Goal: Task Accomplishment & Management: Use online tool/utility

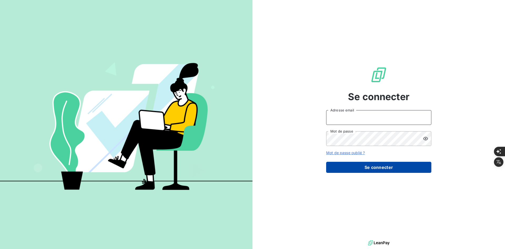
type input "[PERSON_NAME][EMAIL_ADDRESS][DOMAIN_NAME]"
click at [350, 169] on button "Se connecter" at bounding box center [378, 167] width 105 height 11
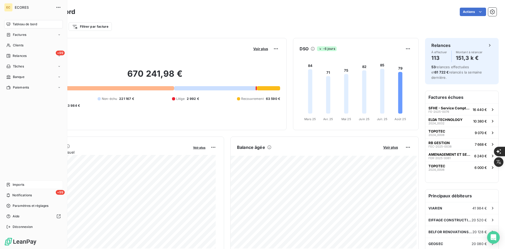
click at [21, 182] on div "Imports" at bounding box center [33, 184] width 59 height 8
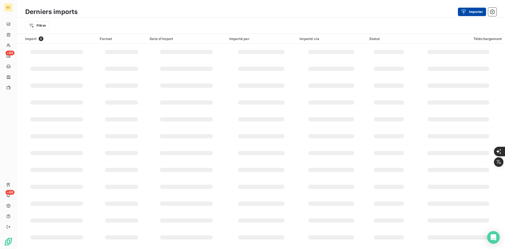
click at [477, 14] on button "Importer" at bounding box center [472, 12] width 28 height 8
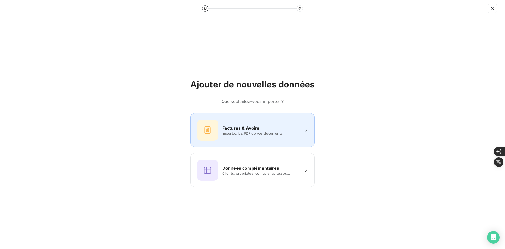
click at [210, 131] on icon at bounding box center [207, 130] width 8 height 8
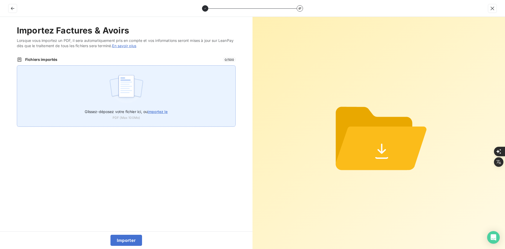
click at [178, 98] on div "Glissez-déposez votre fichier ici, ou importez le PDF (Max 100Mo)" at bounding box center [126, 95] width 219 height 61
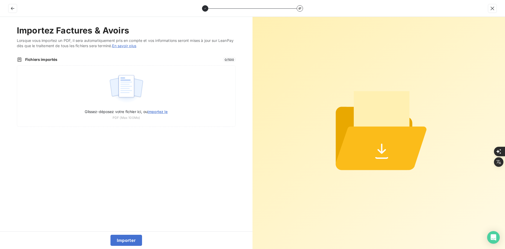
type input "C:\fakepath\FEF-2025-2414.pdf"
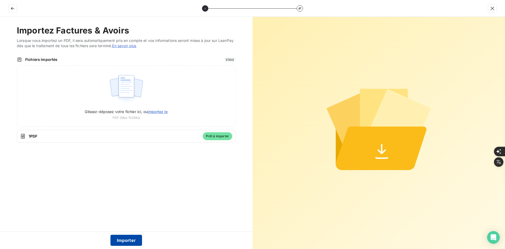
click at [129, 239] on button "Importer" at bounding box center [127, 240] width 32 height 11
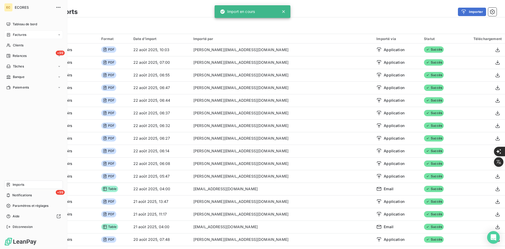
click at [9, 35] on icon at bounding box center [8, 35] width 4 height 4
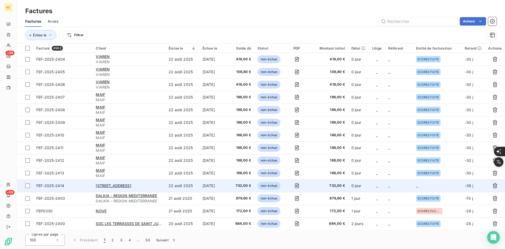
click at [414, 181] on td "_" at bounding box center [437, 185] width 49 height 13
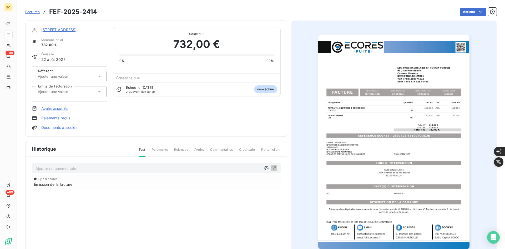
click at [76, 91] on input "text" at bounding box center [63, 91] width 53 height 5
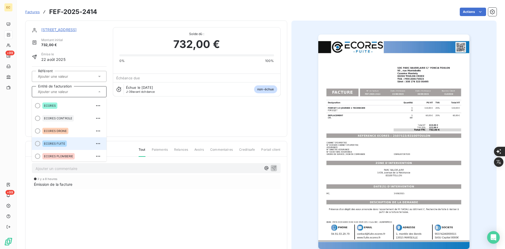
click at [74, 146] on div "ECORES FUITE" at bounding box center [72, 143] width 60 height 8
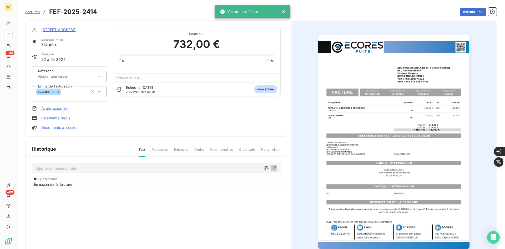
click at [64, 127] on link "Documents associés" at bounding box center [59, 127] width 36 height 5
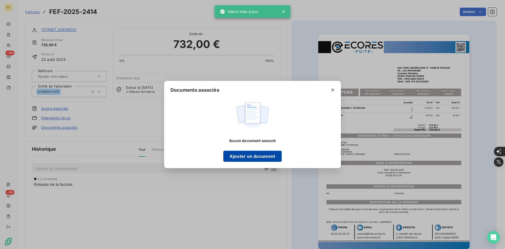
click at [243, 159] on button "Ajouter un document" at bounding box center [252, 156] width 58 height 11
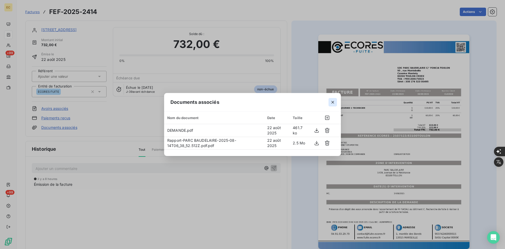
click at [332, 105] on icon "button" at bounding box center [332, 102] width 5 height 5
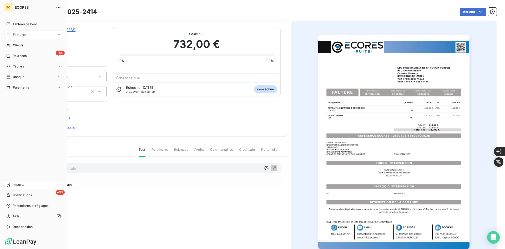
click at [13, 185] on span "Imports" at bounding box center [19, 184] width 12 height 5
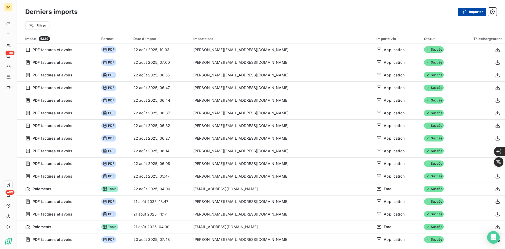
click at [473, 11] on button "Importer" at bounding box center [472, 12] width 28 height 8
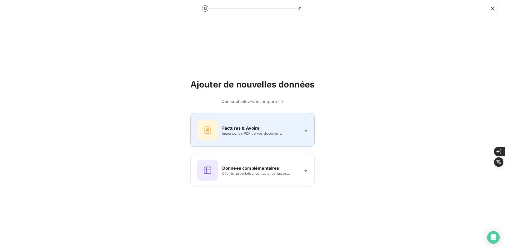
click at [259, 137] on div "Factures & Avoirs Importez les PDF de vos documents" at bounding box center [252, 130] width 111 height 21
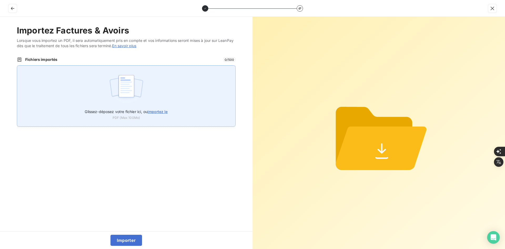
click at [171, 83] on div "Glissez-déposez votre fichier ici, ou importez le PDF (Max 100Mo)" at bounding box center [126, 95] width 219 height 61
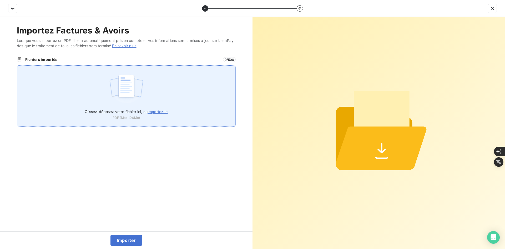
type input "C:\fakepath\FEF-2025-2415.pdf"
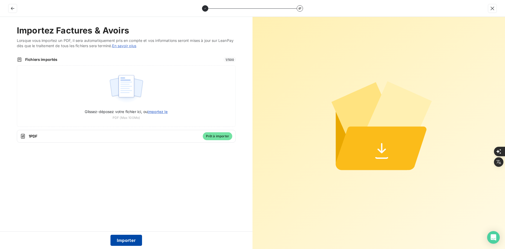
click at [126, 239] on button "Importer" at bounding box center [127, 240] width 32 height 11
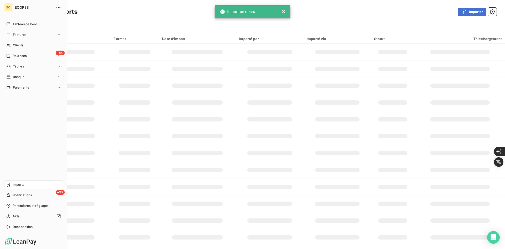
drag, startPoint x: 7, startPoint y: 36, endPoint x: 41, endPoint y: 40, distance: 34.5
click at [7, 36] on icon at bounding box center [8, 35] width 4 height 4
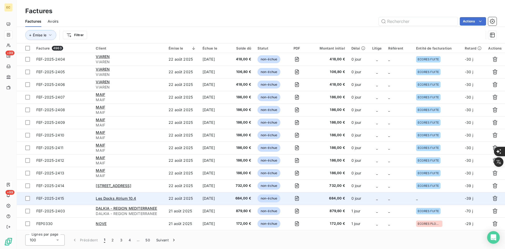
click at [381, 204] on td "_" at bounding box center [377, 198] width 16 height 13
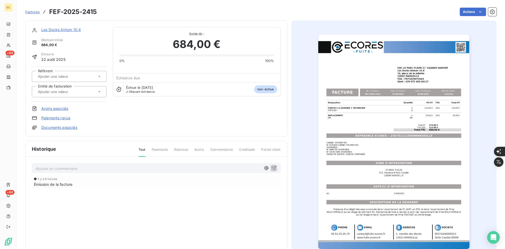
click at [61, 91] on input "text" at bounding box center [63, 91] width 53 height 5
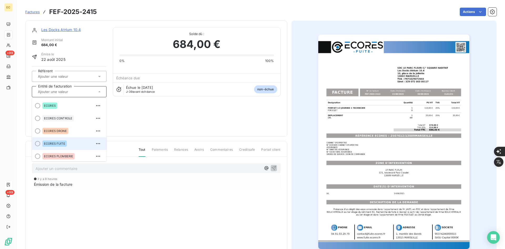
click at [65, 139] on div "ECORES FUITE" at bounding box center [72, 143] width 60 height 8
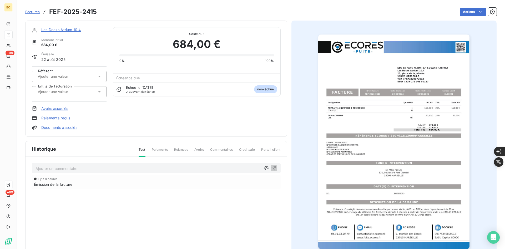
click at [68, 129] on link "Documents associés" at bounding box center [59, 127] width 36 height 5
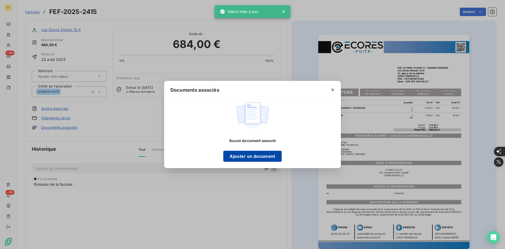
click at [257, 154] on button "Ajouter un document" at bounding box center [252, 156] width 58 height 11
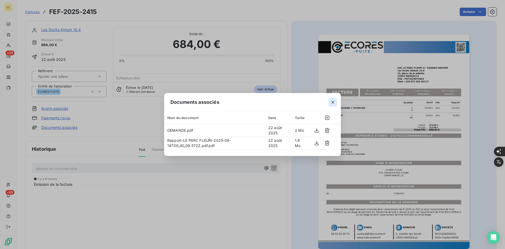
click at [334, 103] on icon "button" at bounding box center [332, 102] width 5 height 5
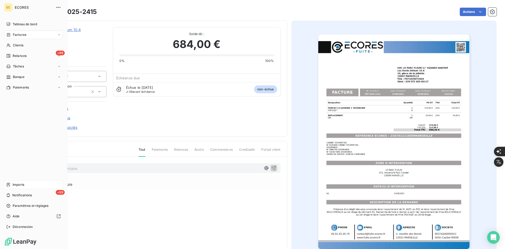
click at [20, 184] on span "Imports" at bounding box center [19, 184] width 12 height 5
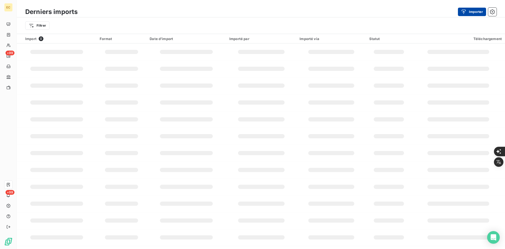
click at [472, 14] on button "Importer" at bounding box center [472, 12] width 28 height 8
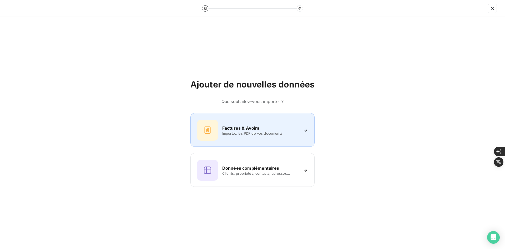
click at [258, 128] on div "Factures & Avoirs" at bounding box center [260, 128] width 76 height 6
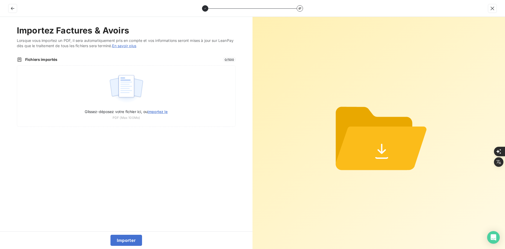
click at [161, 84] on div "Glissez-déposez votre fichier ici, ou importez le PDF (Max 100Mo)" at bounding box center [126, 95] width 219 height 61
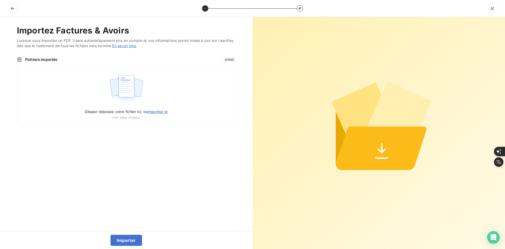
type input "C:\fakepath\Rapport-LES HAUTS DE BRETEUIL-2025-08-19T07_03_35.577Z.pdf.pdf"
click at [129, 239] on button "Importer" at bounding box center [127, 240] width 32 height 11
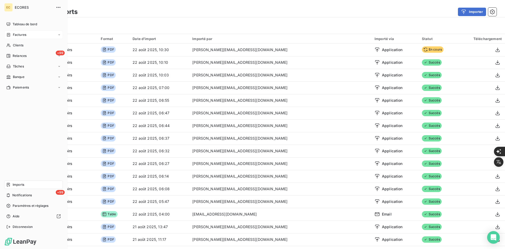
click at [15, 37] on span "Factures" at bounding box center [19, 34] width 13 height 5
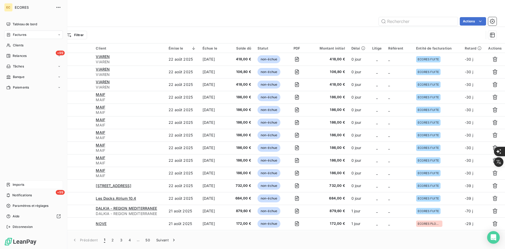
click at [20, 184] on span "Imports" at bounding box center [19, 184] width 12 height 5
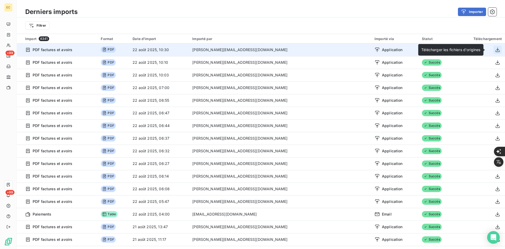
click at [495, 48] on icon "button" at bounding box center [497, 49] width 5 height 5
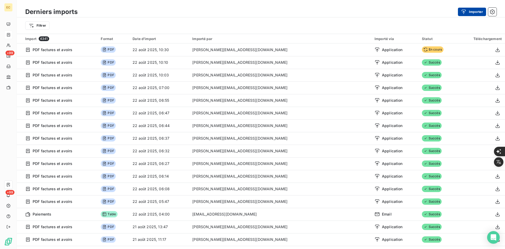
click at [470, 15] on button "Importer" at bounding box center [472, 12] width 28 height 8
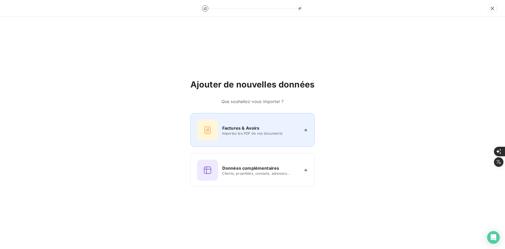
click at [257, 132] on span "Importez les PDF de vos documents" at bounding box center [260, 133] width 76 height 4
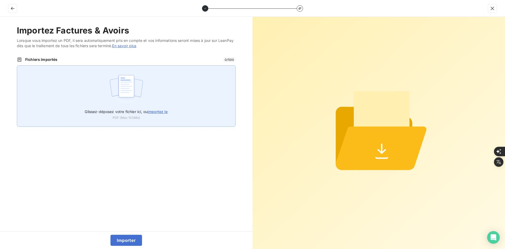
click at [125, 87] on img at bounding box center [126, 89] width 35 height 34
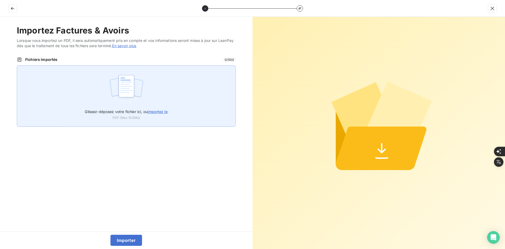
type input "C:\fakepath\FEF-2025-2416.pdf"
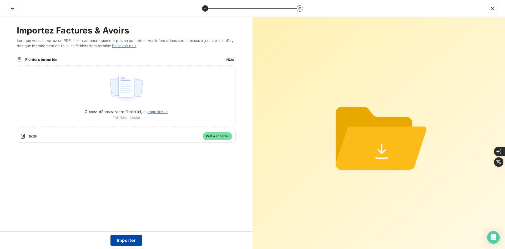
click at [132, 241] on button "Importer" at bounding box center [127, 240] width 32 height 11
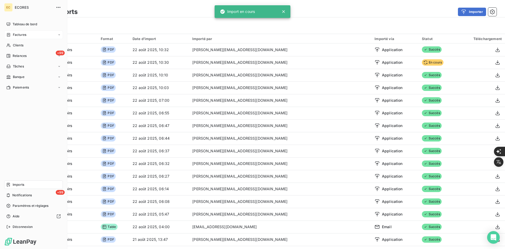
click at [11, 36] on div "Factures" at bounding box center [16, 34] width 20 height 5
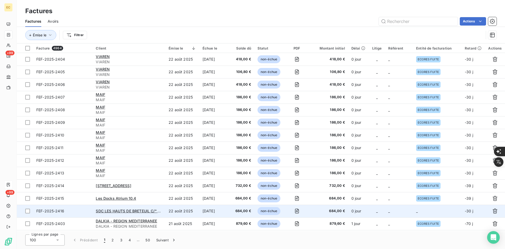
click at [424, 213] on td "_" at bounding box center [437, 211] width 49 height 13
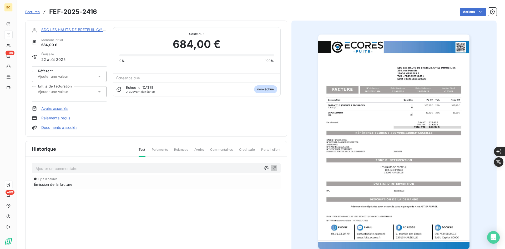
click at [75, 90] on input "text" at bounding box center [63, 91] width 53 height 5
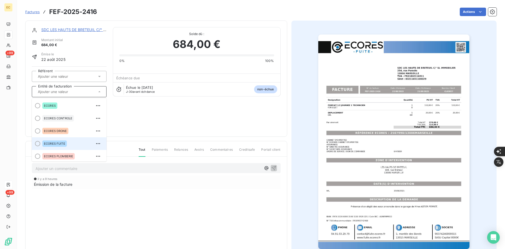
click at [64, 143] on span "ECORES FUITE" at bounding box center [54, 143] width 21 height 3
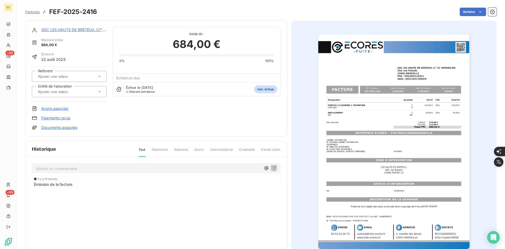
click at [60, 129] on link "Documents associés" at bounding box center [59, 127] width 36 height 5
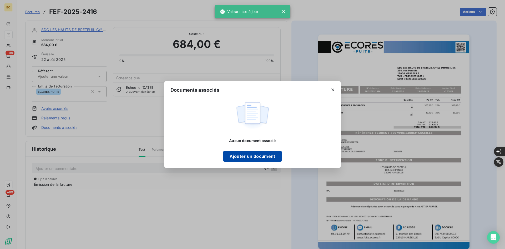
click at [262, 152] on button "Ajouter un document" at bounding box center [252, 156] width 58 height 11
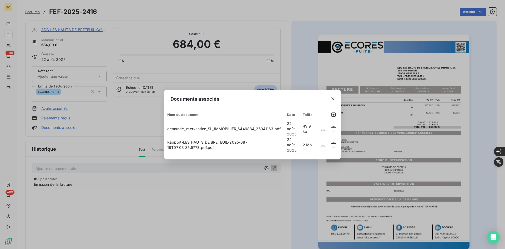
click at [56, 31] on div "Documents associés Nom du document Date Taille demande_intervention_SL_IMMOBILI…" at bounding box center [252, 124] width 505 height 249
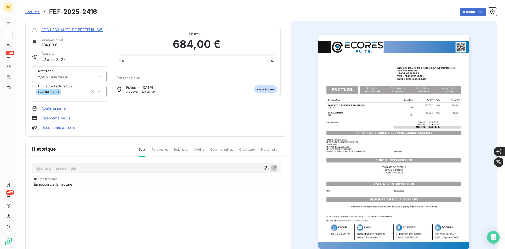
click at [56, 31] on link "SDC LES HAUTS DE BRETEUIL C/° SL IMMOBILIER" at bounding box center [85, 29] width 89 height 4
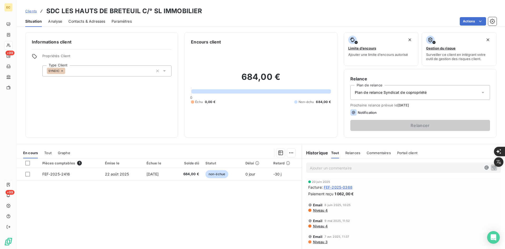
click at [78, 23] on span "Contacts & Adresses" at bounding box center [86, 21] width 37 height 5
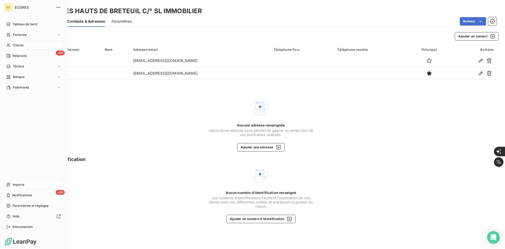
click at [18, 184] on span "Imports" at bounding box center [19, 184] width 12 height 5
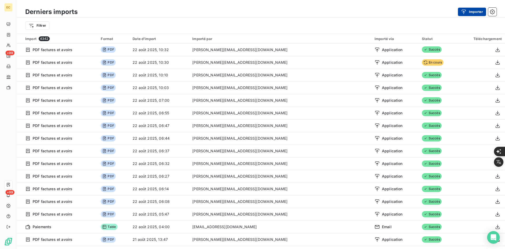
click at [474, 8] on button "Importer" at bounding box center [472, 12] width 28 height 8
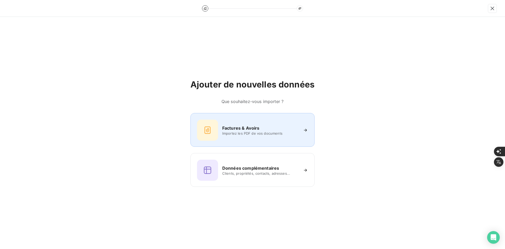
click at [276, 135] on div "Factures & Avoirs Importez les PDF de vos documents" at bounding box center [252, 130] width 111 height 21
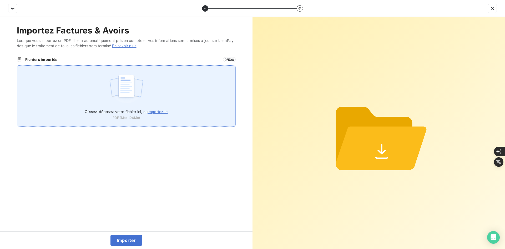
click at [190, 104] on div "Glissez-déposez votre fichier ici, ou importez le PDF (Max 100Mo)" at bounding box center [126, 95] width 219 height 61
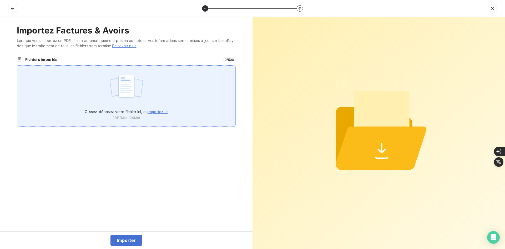
type input "C:\fakepath\FEF-2025-2417.pdf"
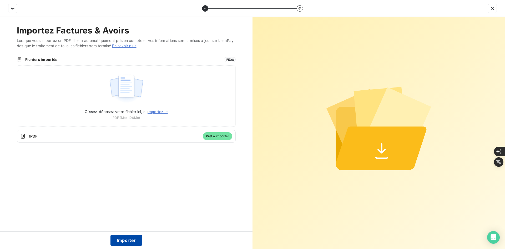
click at [125, 238] on button "Importer" at bounding box center [127, 240] width 32 height 11
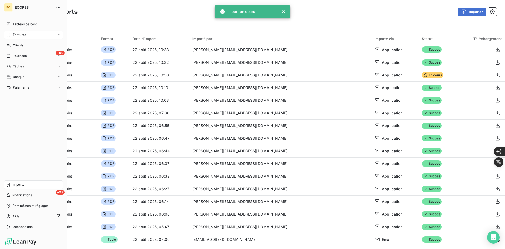
click at [14, 33] on span "Factures" at bounding box center [19, 34] width 13 height 5
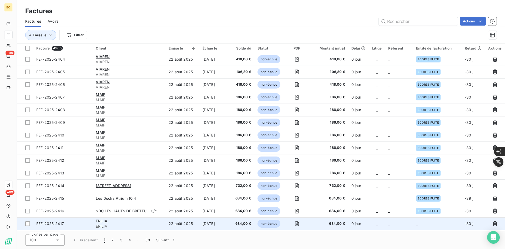
click at [427, 221] on td "_" at bounding box center [437, 223] width 49 height 13
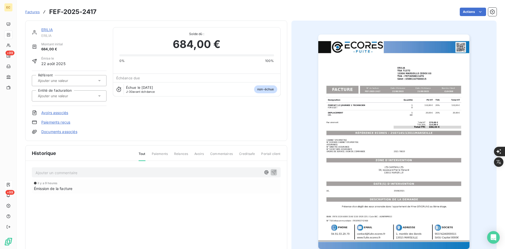
drag, startPoint x: 59, startPoint y: 95, endPoint x: 59, endPoint y: 100, distance: 4.5
click at [59, 96] on input "text" at bounding box center [63, 95] width 53 height 5
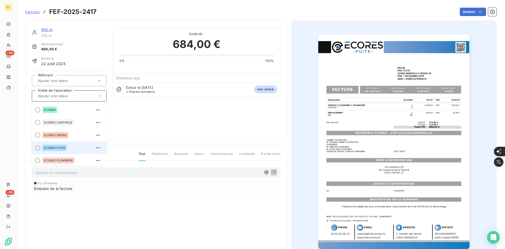
click at [57, 141] on li "ECORES FUITE" at bounding box center [69, 147] width 75 height 13
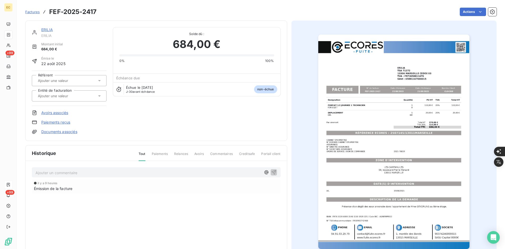
click at [62, 131] on link "Documents associés" at bounding box center [59, 131] width 36 height 5
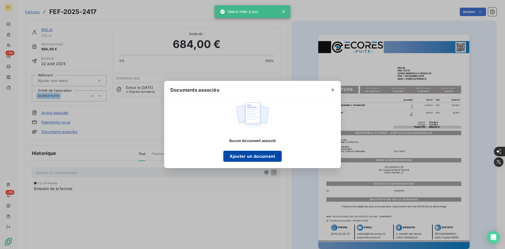
click at [247, 156] on button "Ajouter un document" at bounding box center [252, 156] width 58 height 11
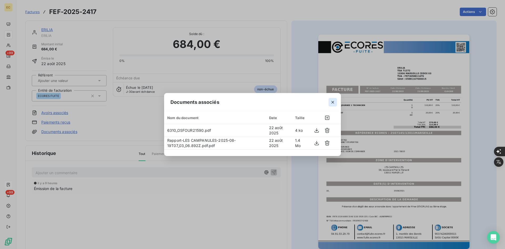
click at [335, 101] on icon "button" at bounding box center [332, 102] width 5 height 5
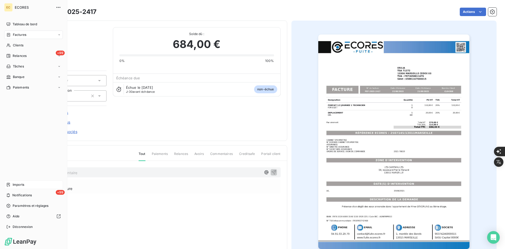
click at [13, 185] on span "Imports" at bounding box center [19, 184] width 12 height 5
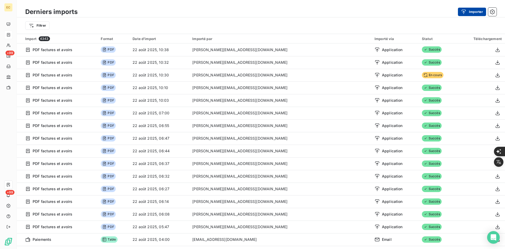
click at [471, 13] on button "Importer" at bounding box center [472, 12] width 28 height 8
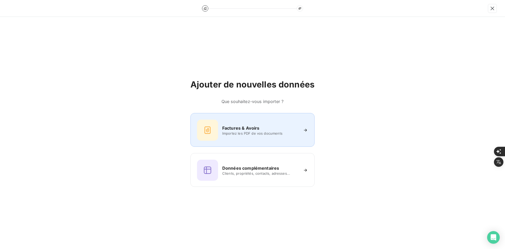
click at [251, 131] on div "Factures & Avoirs Importez les PDF de vos documents" at bounding box center [260, 130] width 76 height 11
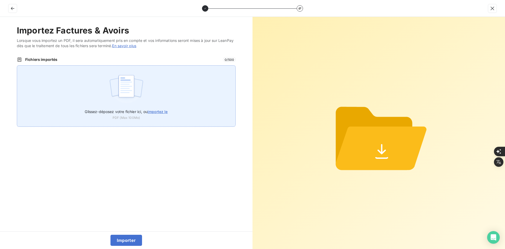
click at [162, 79] on div "Glissez-déposez votre fichier ici, ou importez le PDF (Max 100Mo)" at bounding box center [126, 95] width 219 height 61
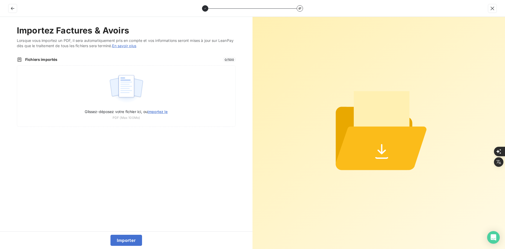
type input "C:\fakepath\Rapport-Mr [PERSON_NAME]-2025-08-19T07_05_57.100Z.pdf.pdf"
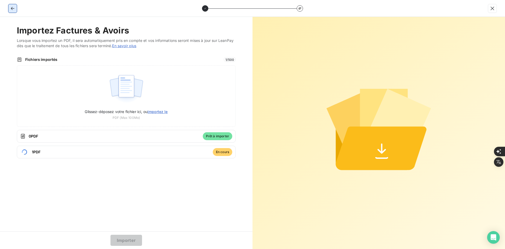
click at [13, 9] on icon "button" at bounding box center [12, 8] width 5 height 5
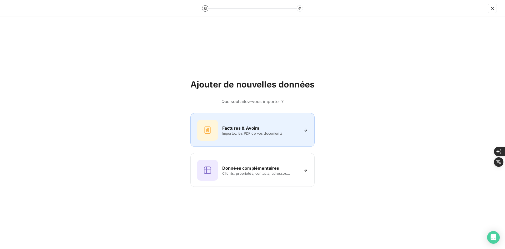
click at [217, 136] on div at bounding box center [207, 130] width 21 height 21
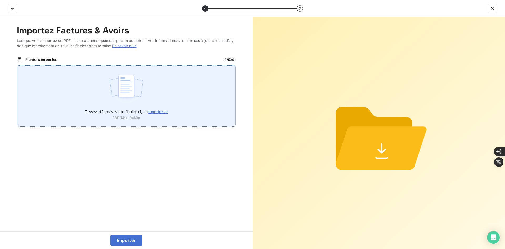
click at [155, 92] on div "Glissez-déposez votre fichier ici, ou importez le PDF (Max 100Mo)" at bounding box center [126, 95] width 219 height 61
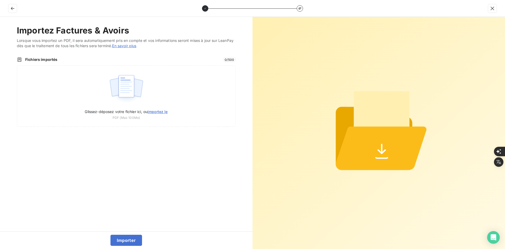
type input "C:\fakepath\FEF-2025-2418.pdf"
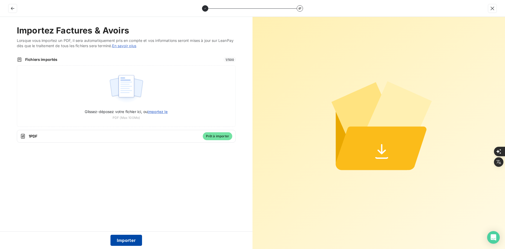
click at [128, 239] on button "Importer" at bounding box center [127, 240] width 32 height 11
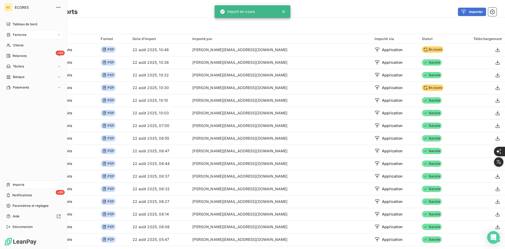
click at [12, 35] on div "Factures" at bounding box center [16, 34] width 20 height 5
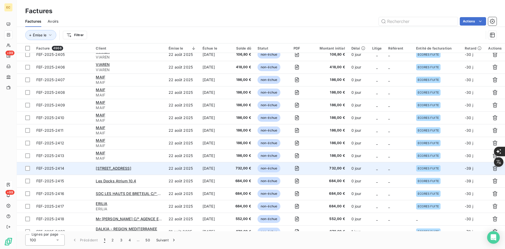
scroll to position [26, 0]
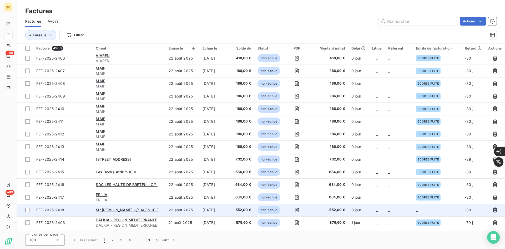
click at [419, 206] on td "_" at bounding box center [437, 209] width 49 height 13
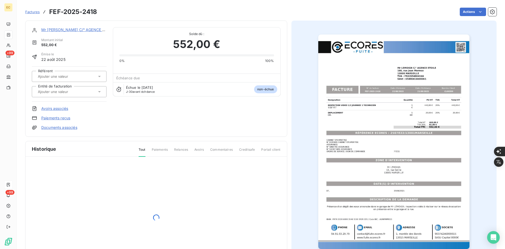
click at [89, 91] on div at bounding box center [66, 91] width 61 height 7
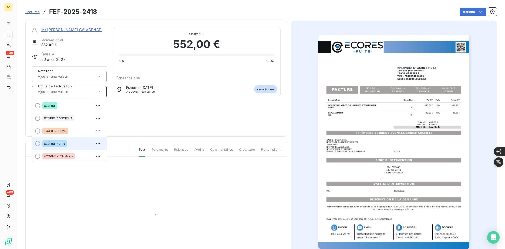
click at [61, 141] on div "ECORES FUITE" at bounding box center [54, 143] width 24 height 6
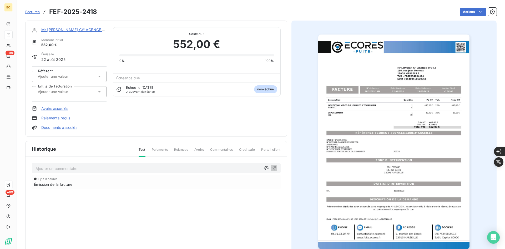
click at [58, 125] on link "Documents associés" at bounding box center [59, 127] width 36 height 5
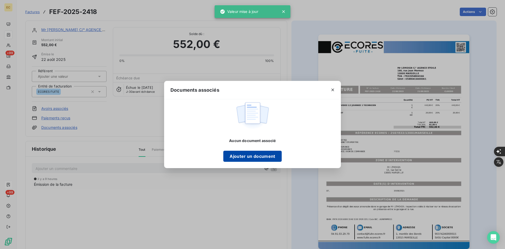
click at [242, 160] on button "Ajouter un document" at bounding box center [252, 156] width 58 height 11
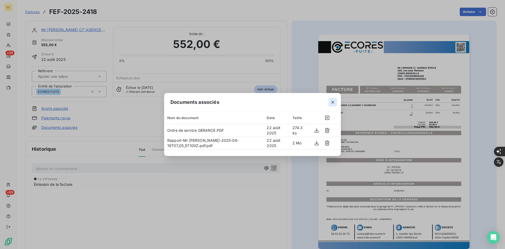
click at [331, 100] on icon "button" at bounding box center [332, 102] width 5 height 5
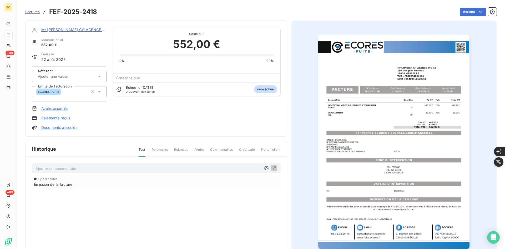
click at [59, 29] on link "Mr [PERSON_NAME] C/° AGENCE ETOILE" at bounding box center [78, 29] width 74 height 4
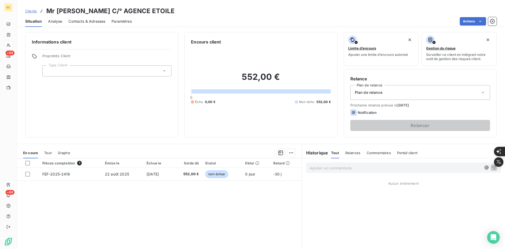
drag, startPoint x: 69, startPoint y: 69, endPoint x: 70, endPoint y: 75, distance: 6.1
click at [69, 69] on div at bounding box center [106, 70] width 129 height 11
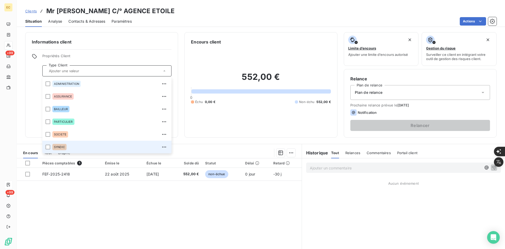
drag, startPoint x: 71, startPoint y: 147, endPoint x: 74, endPoint y: 147, distance: 3.4
click at [72, 147] on div "SYNDIC" at bounding box center [110, 147] width 116 height 8
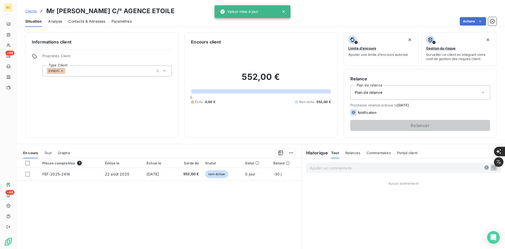
click at [413, 95] on div "Plan de relance" at bounding box center [421, 92] width 140 height 15
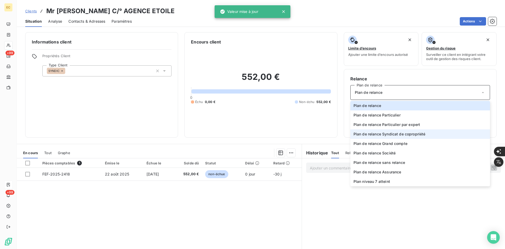
click at [384, 132] on span "Plan de relance Syndicat de copropriété" at bounding box center [390, 133] width 72 height 5
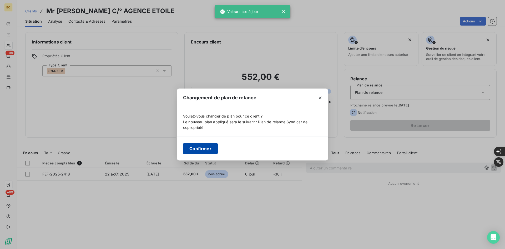
click at [202, 145] on button "Confirmer" at bounding box center [200, 148] width 35 height 11
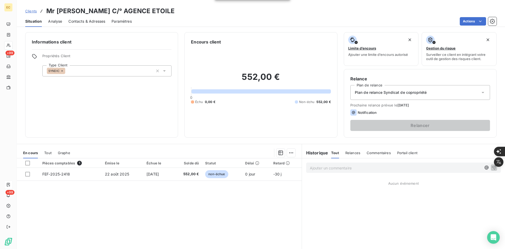
click at [93, 21] on span "Contacts & Adresses" at bounding box center [86, 21] width 37 height 5
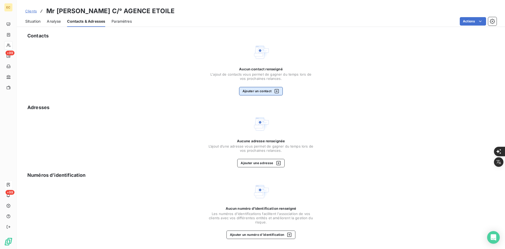
drag, startPoint x: 257, startPoint y: 87, endPoint x: 259, endPoint y: 89, distance: 3.6
click at [258, 87] on div "Aucun contact renseigné L'ajout de contacts vous permet de gagner du temps lors…" at bounding box center [260, 81] width 105 height 28
click at [259, 89] on button "Ajouter un contact" at bounding box center [261, 91] width 44 height 8
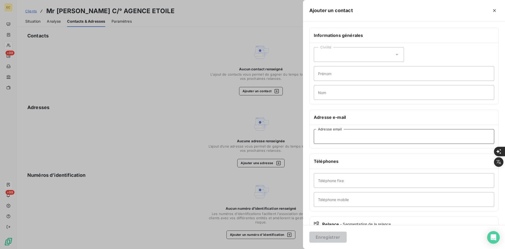
click at [366, 142] on input "Adresse email" at bounding box center [404, 136] width 181 height 15
paste input "[PERSON_NAME] <[PERSON_NAME][EMAIL_ADDRESS][DOMAIN_NAME]>"
click at [351, 137] on input "[PERSON_NAME] <[PERSON_NAME][EMAIL_ADDRESS][DOMAIN_NAME]" at bounding box center [404, 136] width 181 height 15
type input "[PERSON_NAME][EMAIL_ADDRESS][DOMAIN_NAME]"
click at [334, 237] on button "Enregistrer" at bounding box center [328, 236] width 37 height 11
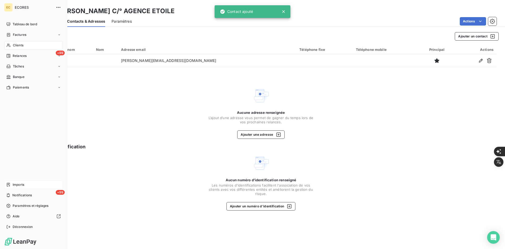
click at [27, 182] on div "Imports" at bounding box center [33, 184] width 59 height 8
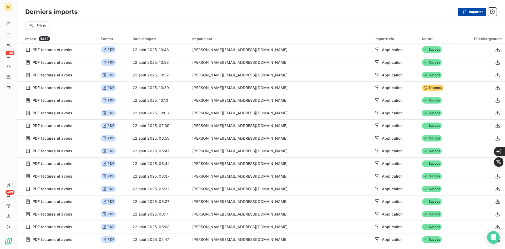
click at [475, 9] on button "Importer" at bounding box center [472, 12] width 28 height 8
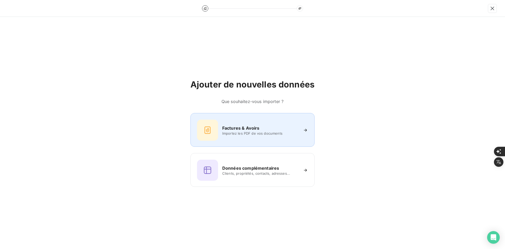
click at [248, 137] on div "Factures & Avoirs Importez les PDF de vos documents" at bounding box center [252, 130] width 111 height 21
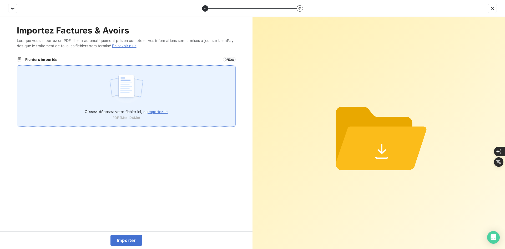
click at [161, 84] on div "Glissez-déposez votre fichier ici, ou importez le PDF (Max 100Mo)" at bounding box center [126, 95] width 219 height 61
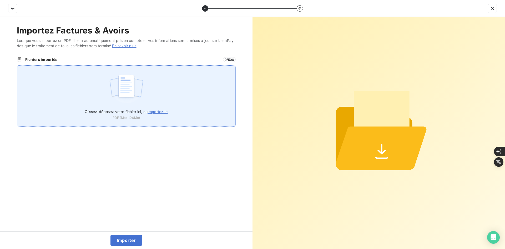
type input "C:\fakepath\FEF-2025-2419.pdf"
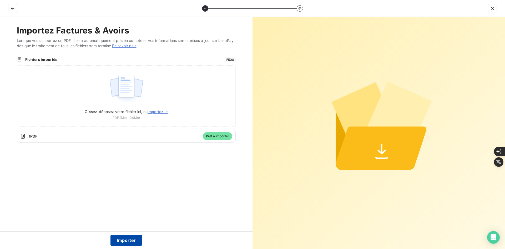
click at [123, 236] on button "Importer" at bounding box center [127, 240] width 32 height 11
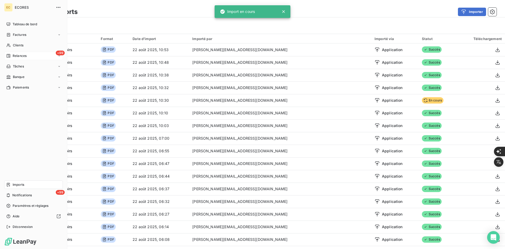
drag, startPoint x: 15, startPoint y: 33, endPoint x: 59, endPoint y: 52, distance: 48.2
click at [15, 33] on span "Factures" at bounding box center [19, 34] width 13 height 5
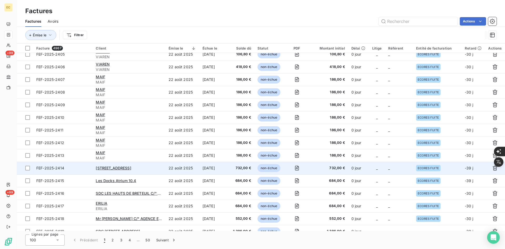
scroll to position [26, 0]
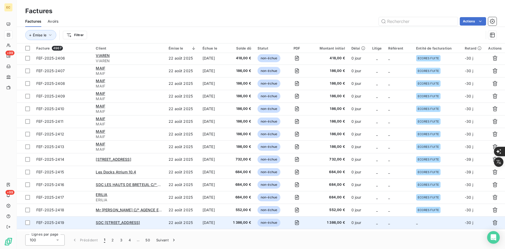
click at [391, 220] on td "_" at bounding box center [399, 222] width 28 height 13
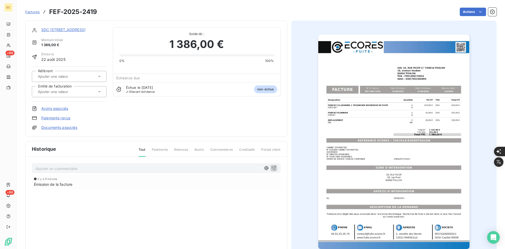
click at [64, 92] on input "text" at bounding box center [63, 91] width 53 height 5
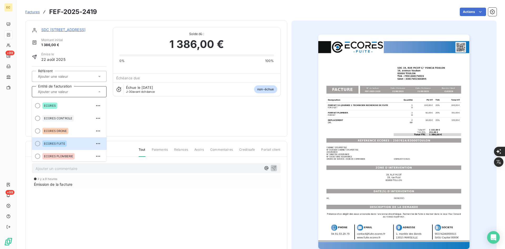
click at [58, 143] on span "ECORES FUITE" at bounding box center [54, 143] width 21 height 3
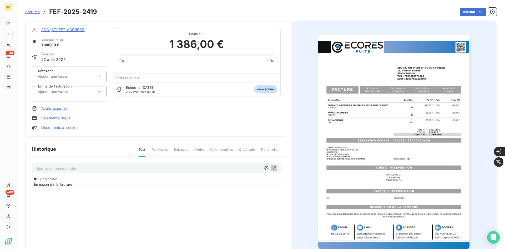
click at [60, 128] on link "Documents associés" at bounding box center [59, 127] width 36 height 5
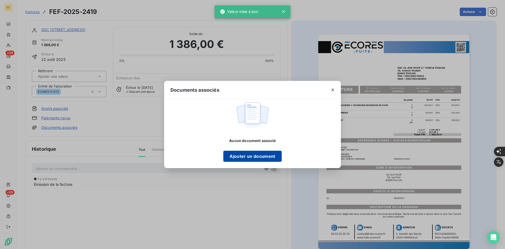
click at [234, 154] on button "Ajouter un document" at bounding box center [252, 156] width 58 height 11
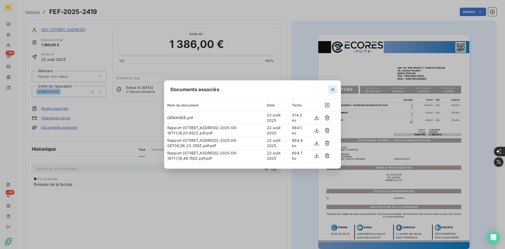
click at [331, 90] on icon "button" at bounding box center [332, 89] width 5 height 5
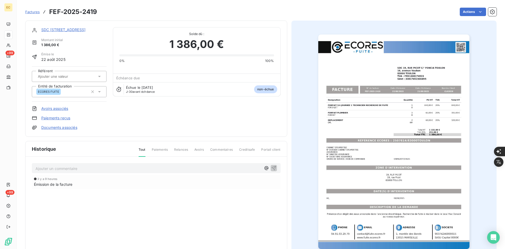
click at [86, 28] on link "SDC [STREET_ADDRESS]" at bounding box center [63, 29] width 44 height 4
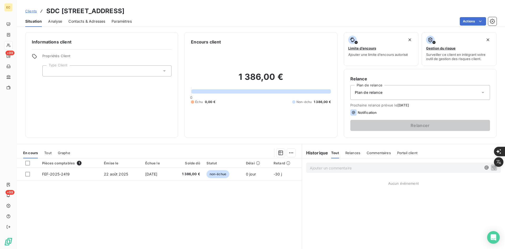
click at [101, 71] on div at bounding box center [106, 70] width 129 height 11
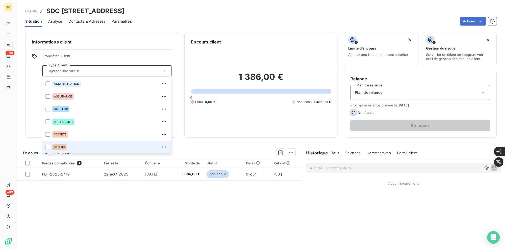
click at [81, 143] on div "SYNDIC" at bounding box center [110, 147] width 116 height 8
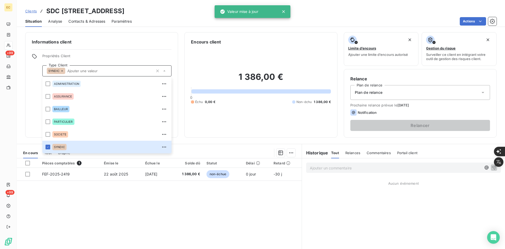
drag, startPoint x: 396, startPoint y: 83, endPoint x: 394, endPoint y: 86, distance: 3.3
click at [396, 84] on div "Relance Plan de relance Plan de relance Prochaine relance prévue le [DATE] Noti…" at bounding box center [421, 103] width 140 height 55
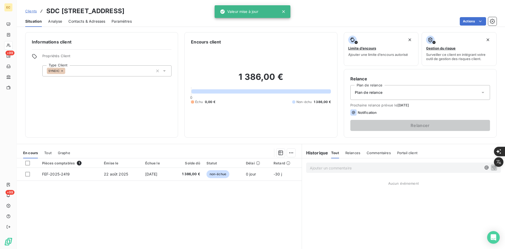
click at [393, 89] on div "Plan de relance" at bounding box center [421, 92] width 140 height 15
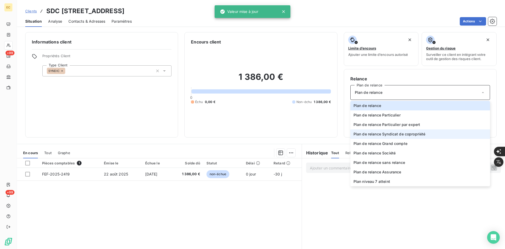
click at [365, 131] on li "Plan de relance Syndicat de copropriété" at bounding box center [421, 133] width 140 height 9
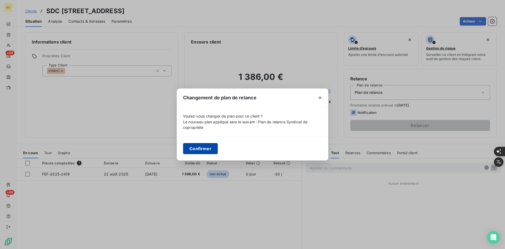
click at [192, 150] on button "Confirmer" at bounding box center [200, 148] width 35 height 11
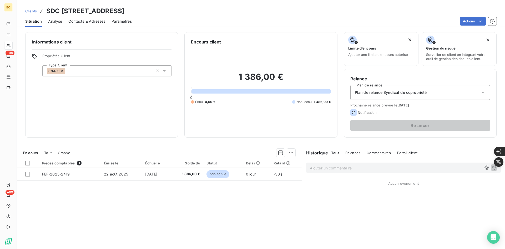
click at [98, 20] on span "Contacts & Adresses" at bounding box center [86, 21] width 37 height 5
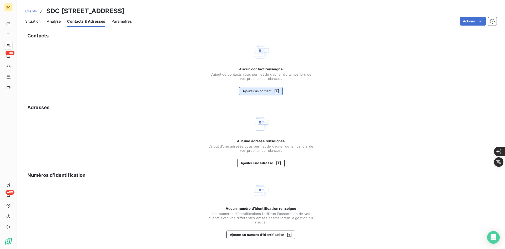
click at [260, 93] on button "Ajouter un contact" at bounding box center [261, 91] width 44 height 8
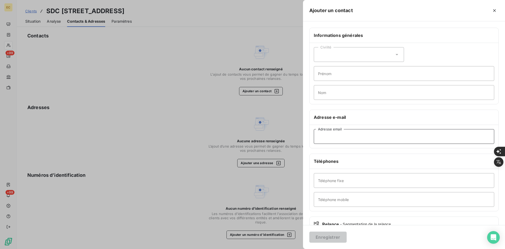
click at [338, 138] on input "Adresse email" at bounding box center [404, 136] width 181 height 15
paste input "[PERSON_NAME] <[PERSON_NAME][EMAIL_ADDRESS][DOMAIN_NAME]>"
click at [355, 137] on input "[PERSON_NAME] <[PERSON_NAME][EMAIL_ADDRESS][DOMAIN_NAME]" at bounding box center [404, 136] width 181 height 15
type input "[EMAIL_ADDRESS][DOMAIN_NAME]"
click at [335, 236] on button "Enregistrer" at bounding box center [328, 236] width 37 height 11
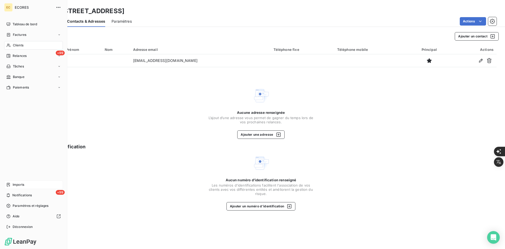
click at [15, 181] on div "Imports" at bounding box center [33, 184] width 59 height 8
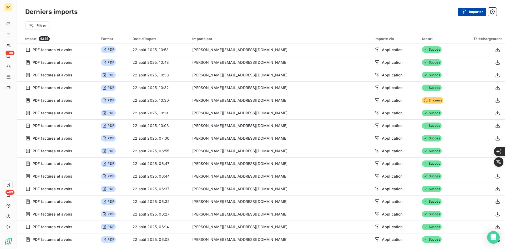
click at [464, 9] on icon "button" at bounding box center [463, 11] width 5 height 5
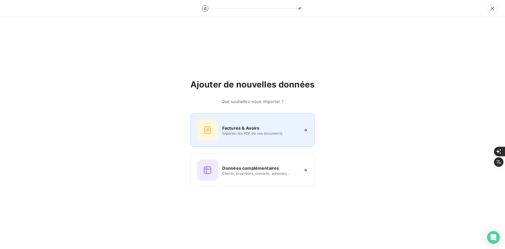
click at [202, 130] on div at bounding box center [207, 130] width 21 height 21
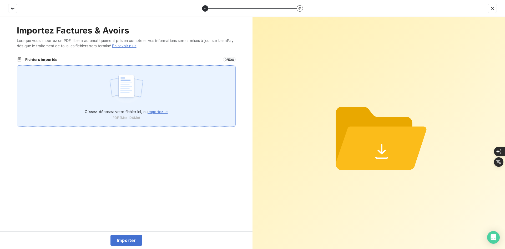
click at [163, 103] on div "Glissez-déposez votre fichier ici, ou importez le PDF (Max 100Mo)" at bounding box center [126, 95] width 219 height 61
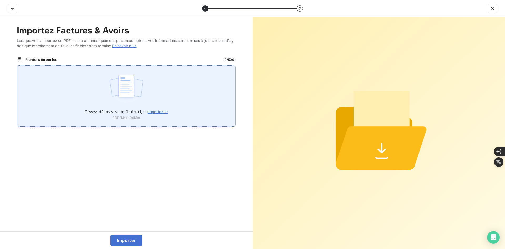
type input "C:\fakepath\FEF-2025-2420.pdf"
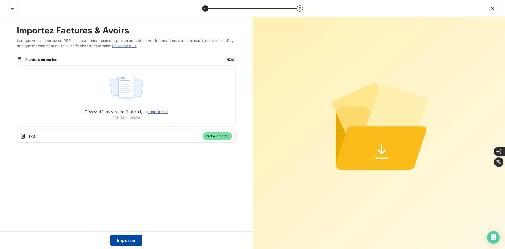
click at [122, 236] on button "Importer" at bounding box center [127, 240] width 32 height 11
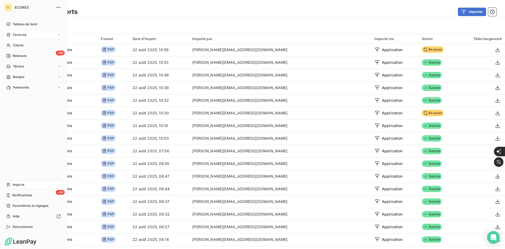
click at [12, 34] on div "Factures" at bounding box center [16, 34] width 20 height 5
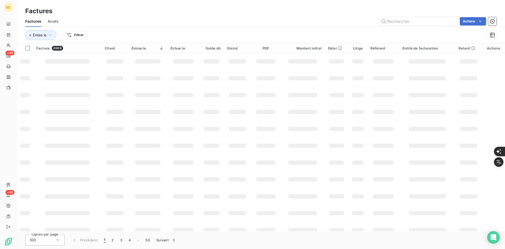
click at [10, 35] on icon at bounding box center [8, 34] width 3 height 3
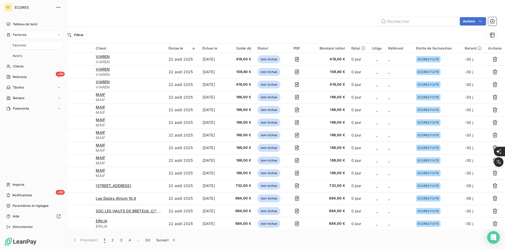
click at [10, 34] on icon at bounding box center [8, 34] width 3 height 3
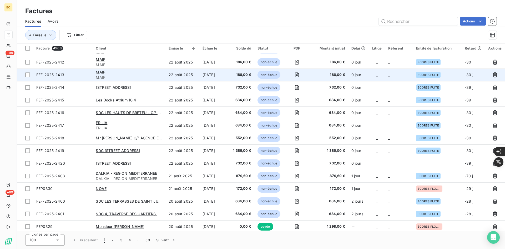
scroll to position [105, 0]
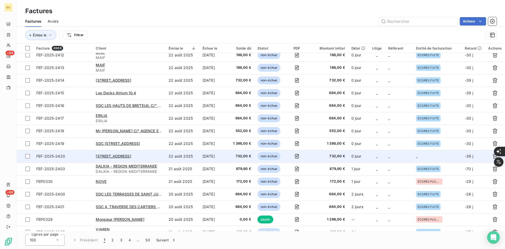
click at [407, 157] on td "_" at bounding box center [399, 156] width 28 height 13
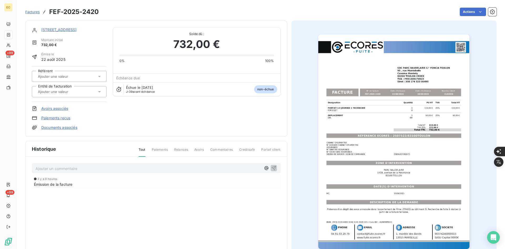
click at [55, 93] on input "text" at bounding box center [63, 91] width 53 height 5
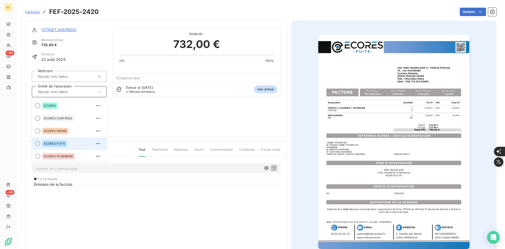
click at [58, 140] on div "ECORES FUITE" at bounding box center [54, 143] width 24 height 6
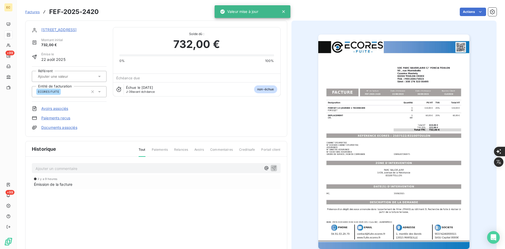
click at [55, 128] on link "Documents associés" at bounding box center [59, 127] width 36 height 5
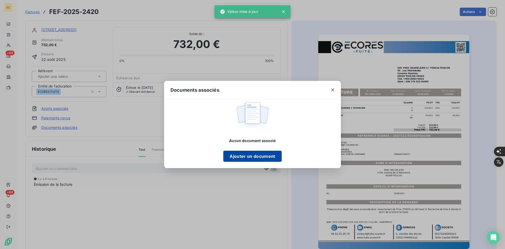
click at [236, 159] on button "Ajouter un document" at bounding box center [252, 156] width 58 height 11
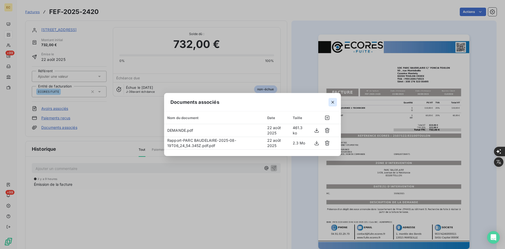
click at [334, 105] on icon "button" at bounding box center [332, 102] width 5 height 5
